Goal: Transaction & Acquisition: Obtain resource

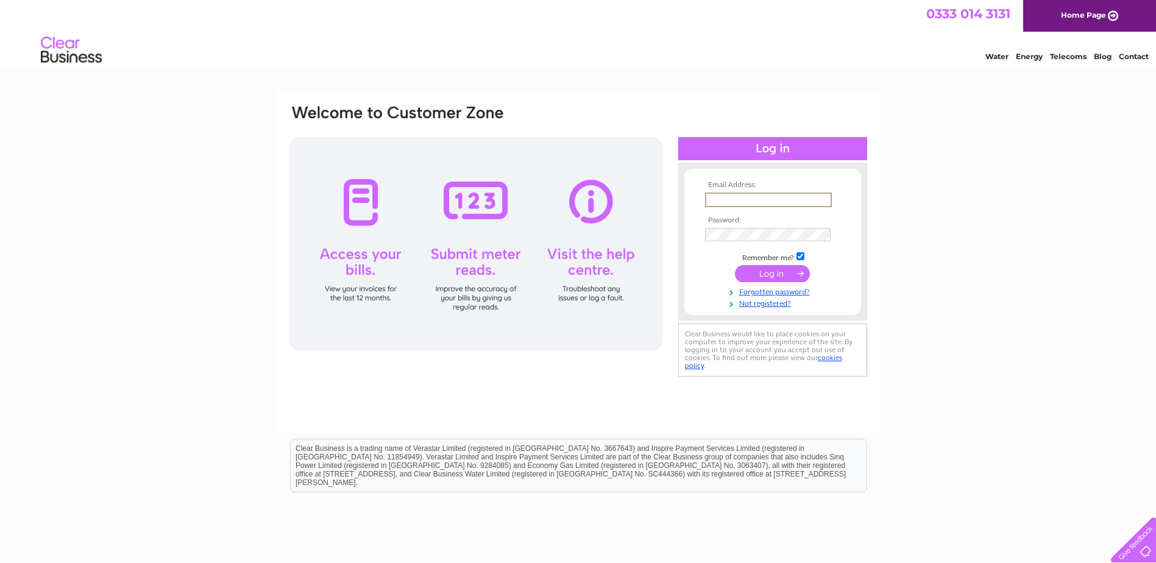
click at [770, 200] on input "text" at bounding box center [768, 200] width 127 height 15
type input "[PERSON_NAME][EMAIL_ADDRESS][PERSON_NAME][DOMAIN_NAME]"
click at [787, 275] on input "submit" at bounding box center [772, 273] width 75 height 17
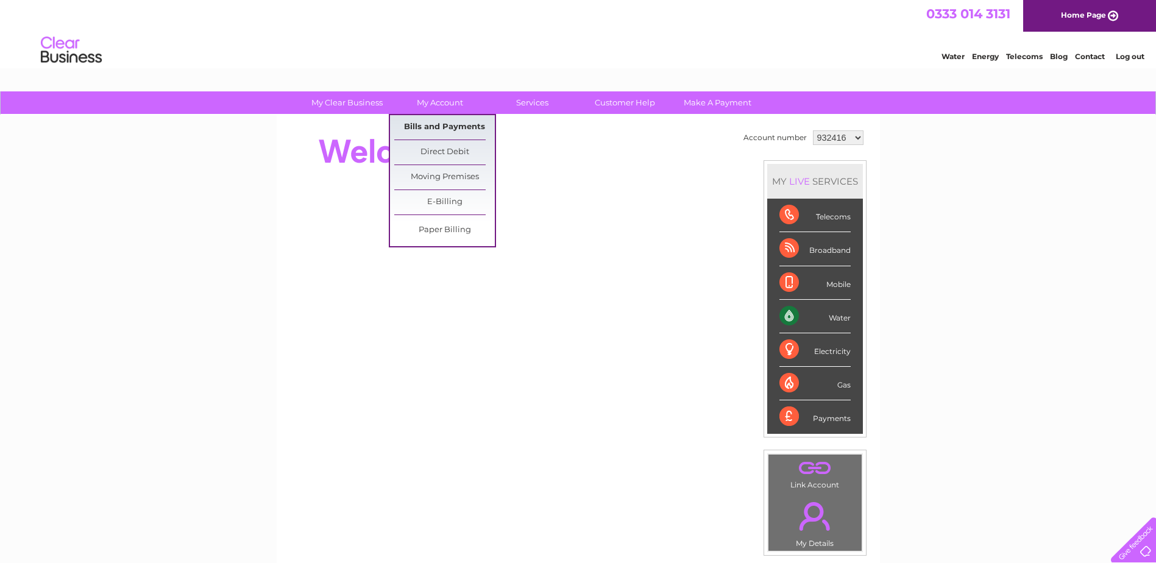
click at [440, 126] on link "Bills and Payments" at bounding box center [444, 127] width 101 height 24
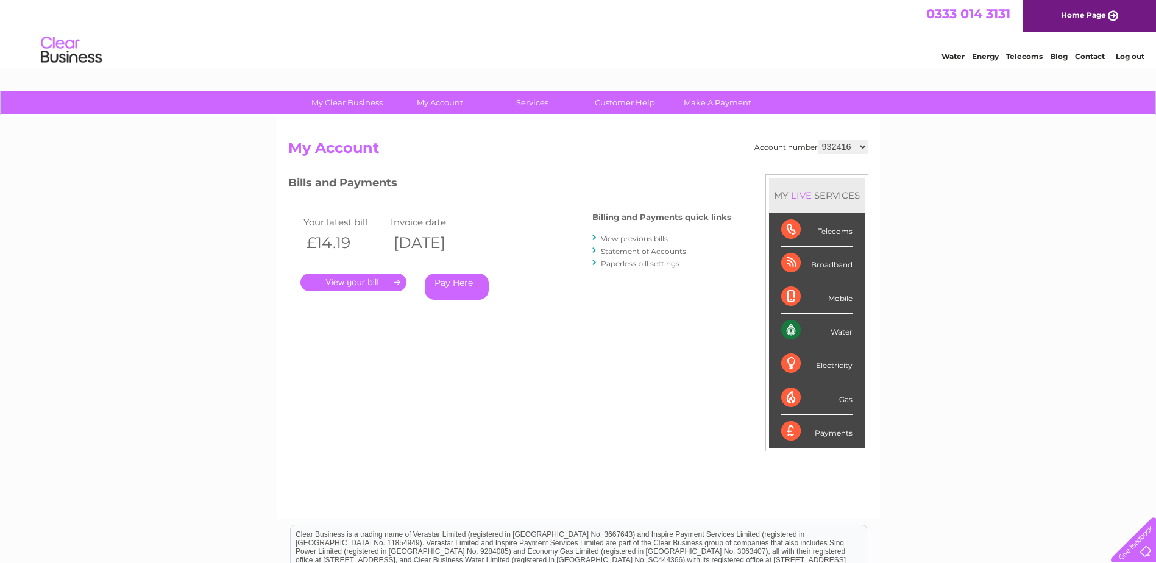
click at [380, 278] on link "." at bounding box center [353, 283] width 106 height 18
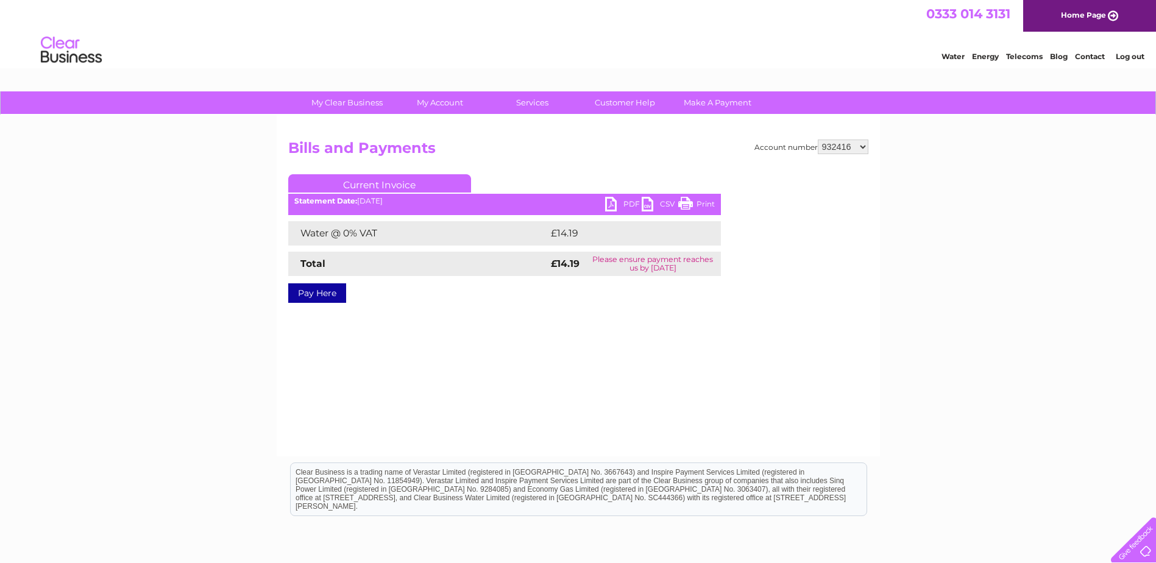
click at [626, 205] on link "PDF" at bounding box center [623, 206] width 37 height 18
click at [1035, 318] on div "My Clear Business Login Details My Details My Preferences Link Account My Accou…" at bounding box center [578, 377] width 1156 height 573
click at [853, 137] on div "Account number 932416 933531 955057 1085146 Bills and Payments Current Invoice …" at bounding box center [578, 285] width 603 height 341
click at [853, 146] on select "932416 933531 955057 1085146" at bounding box center [843, 147] width 51 height 15
select select "955057"
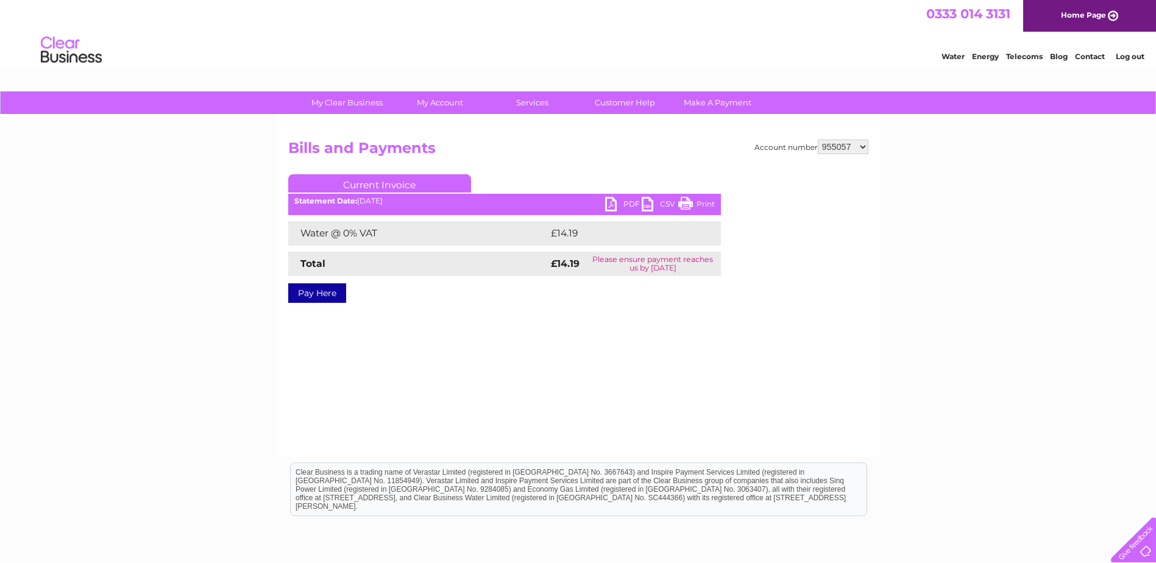
click at [818, 140] on select "932416 933531 955057 1085146" at bounding box center [843, 147] width 51 height 15
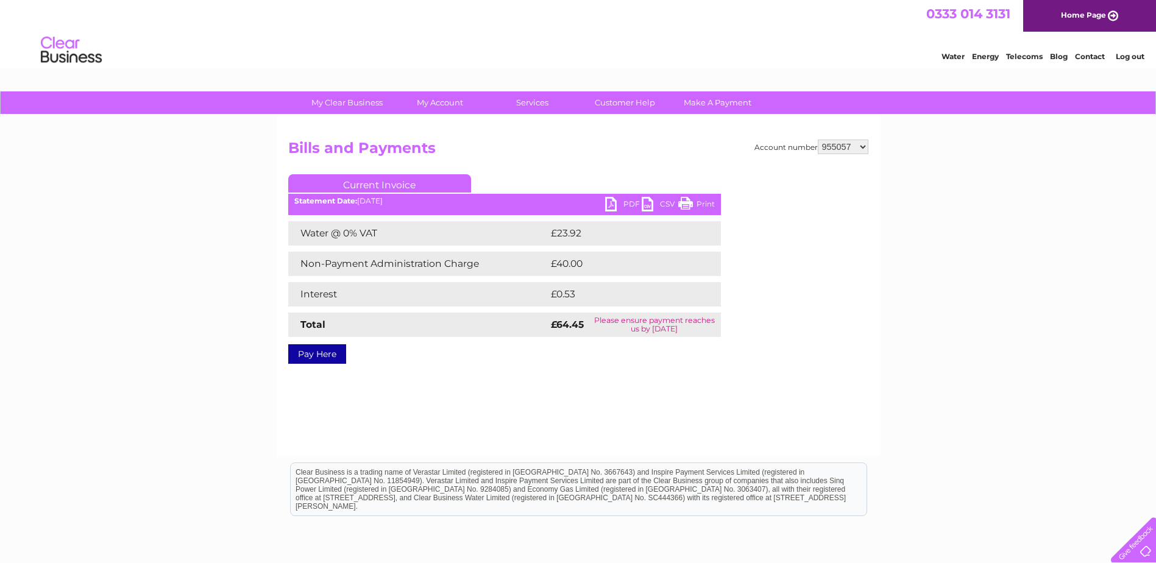
click at [884, 182] on div "My Clear Business Login Details My Details My Preferences Link Account My Accou…" at bounding box center [578, 377] width 1156 height 573
click at [611, 205] on link "PDF" at bounding box center [623, 206] width 37 height 18
click at [869, 399] on div "Account number 932416 933531 955057 1085146 Bills and Payments Current Invoice …" at bounding box center [578, 285] width 603 height 341
click at [857, 151] on select "932416 933531 955057 1085146" at bounding box center [843, 147] width 51 height 15
select select "1085146"
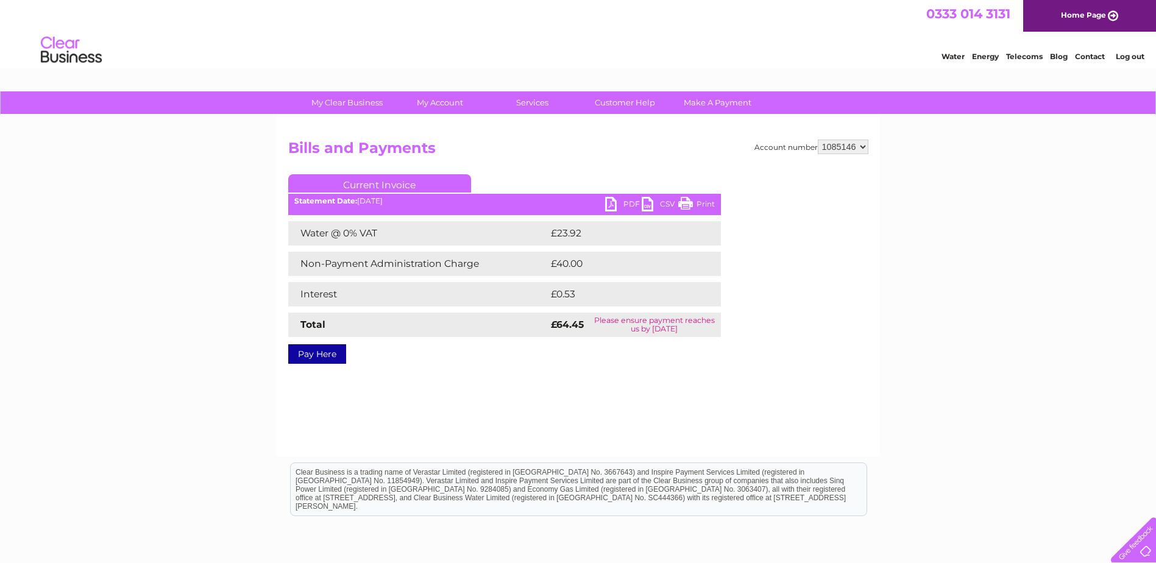
click at [818, 140] on select "932416 933531 955057 1085146" at bounding box center [843, 147] width 51 height 15
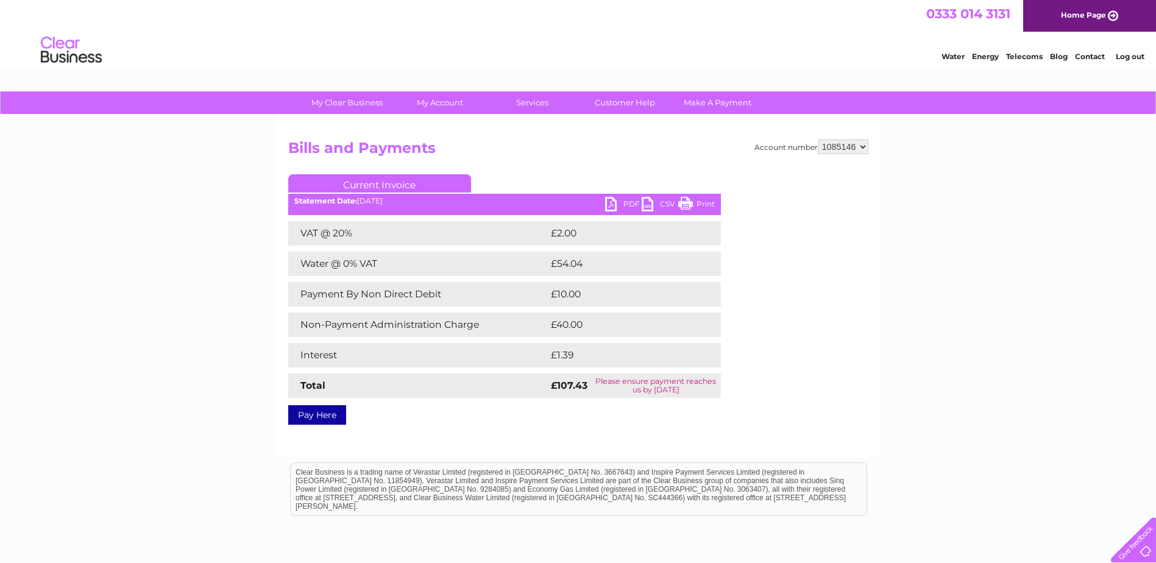
click at [617, 208] on link "PDF" at bounding box center [623, 206] width 37 height 18
click at [1128, 59] on link "Log out" at bounding box center [1130, 56] width 29 height 9
